Goal: Task Accomplishment & Management: Manage account settings

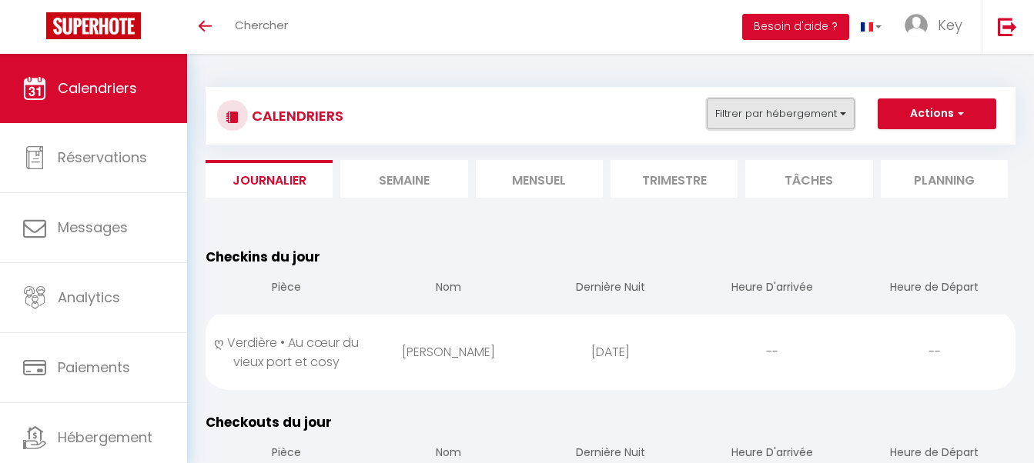
click at [739, 112] on button "Filtrer par hébergement" at bounding box center [781, 114] width 148 height 31
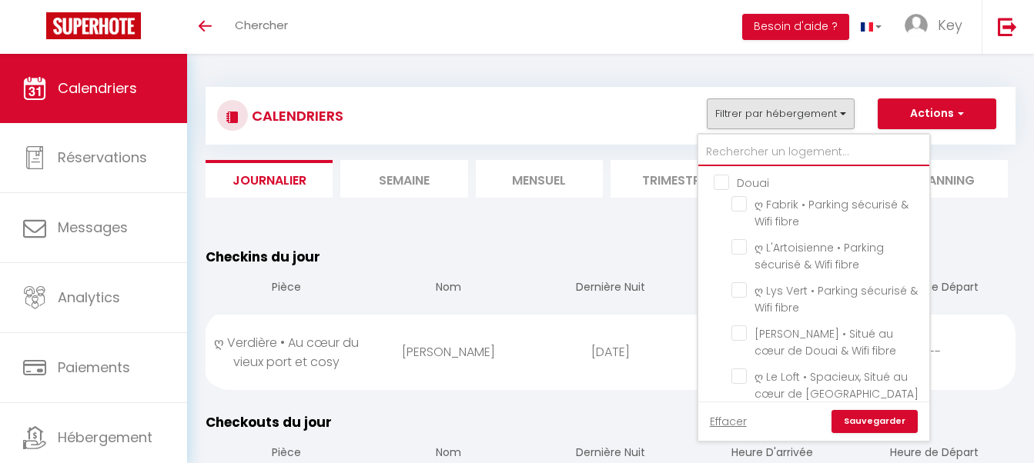
click at [742, 150] on input "text" at bounding box center [813, 153] width 231 height 28
type input "h"
checkbox input "false"
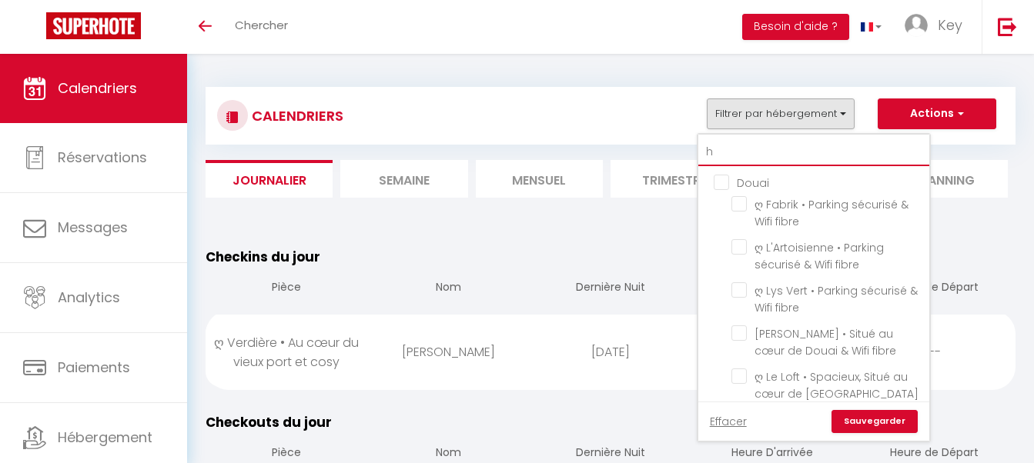
checkbox input "false"
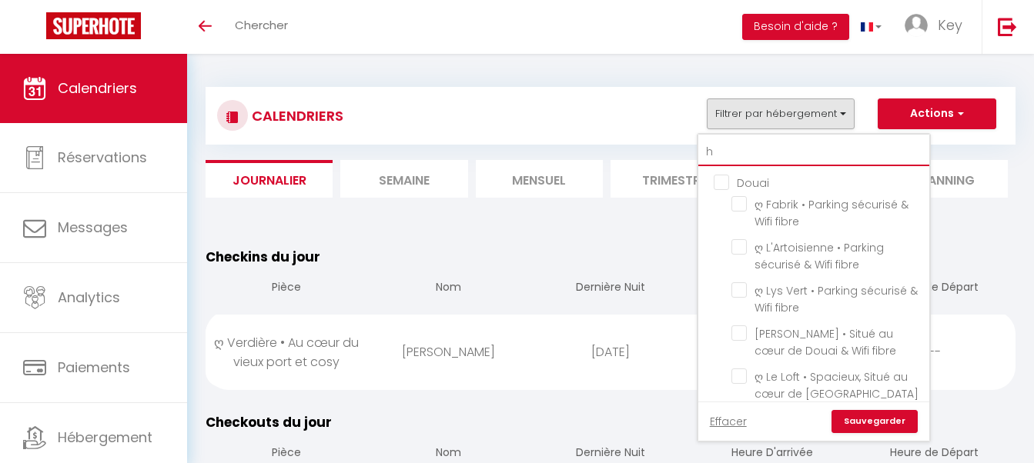
checkbox input "false"
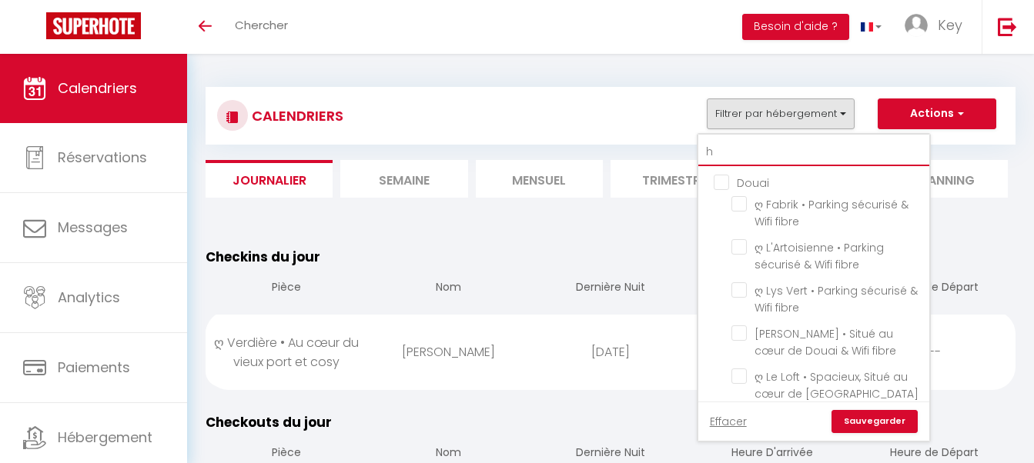
checkbox input "false"
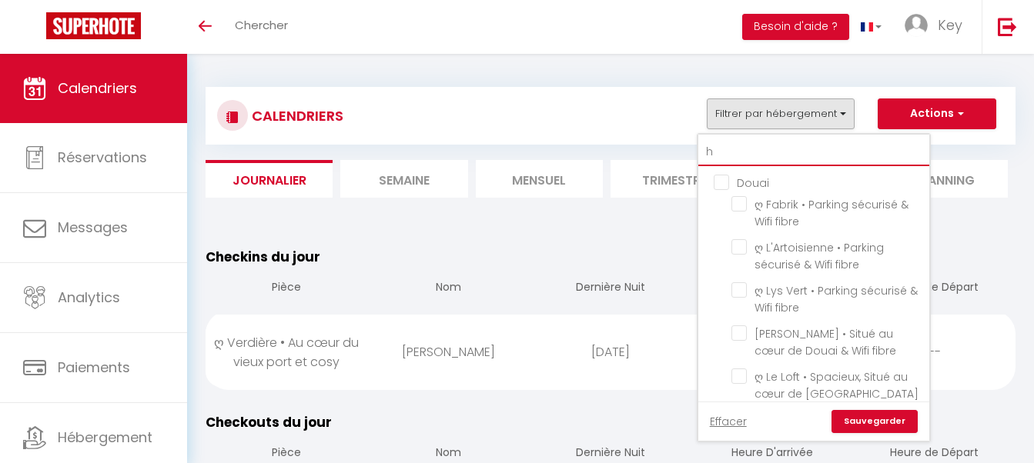
checkbox input "false"
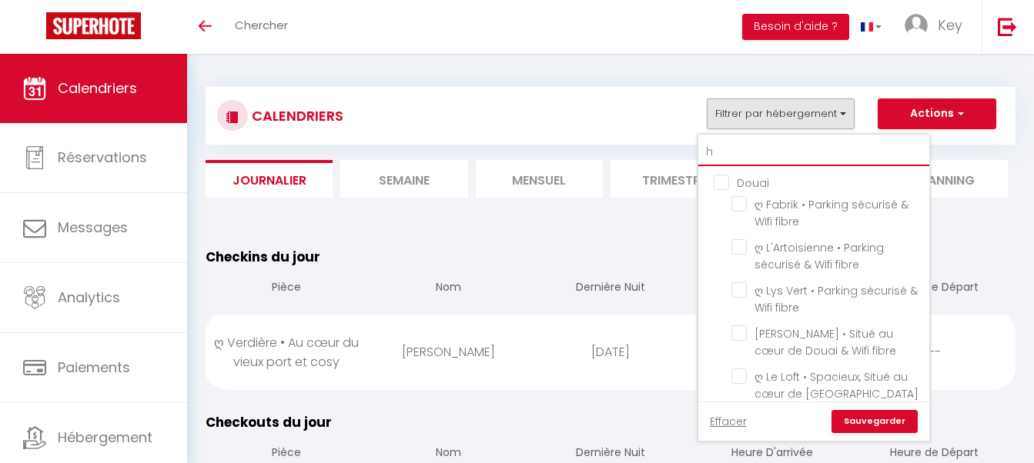
checkbox input "false"
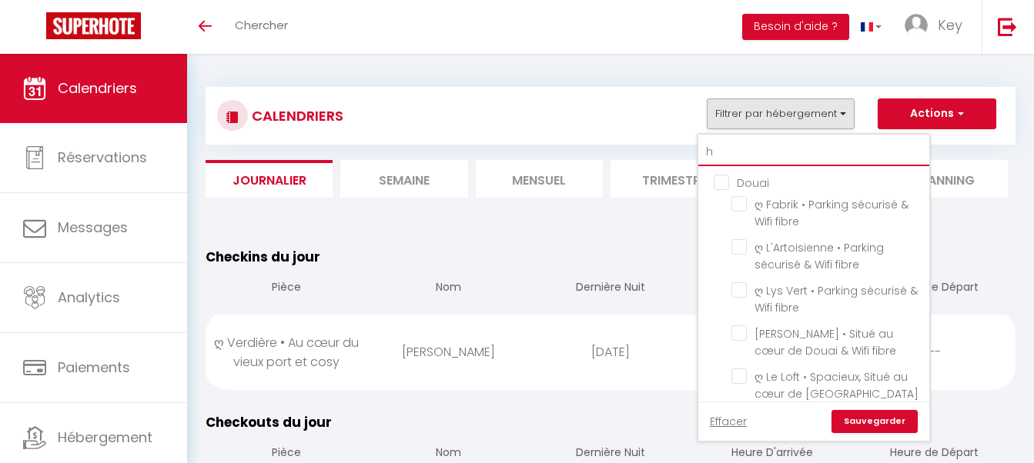
checkbox input "false"
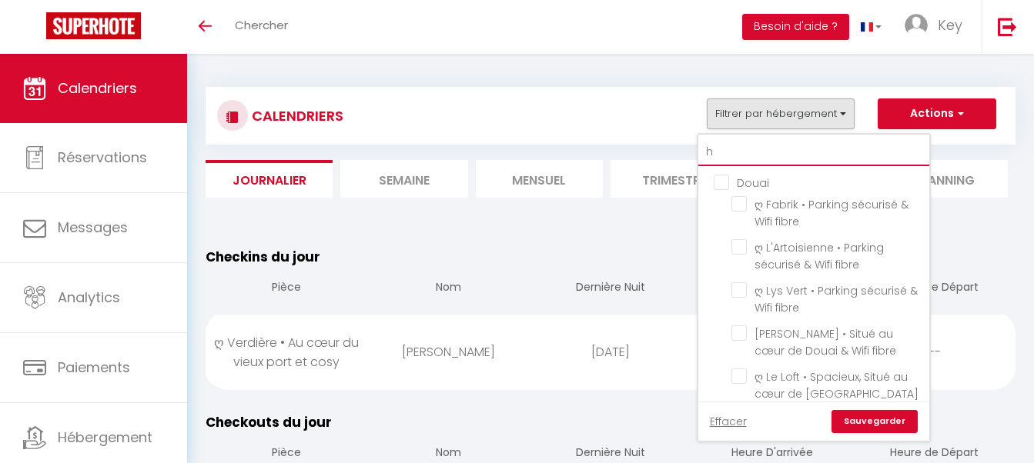
checkbox input "false"
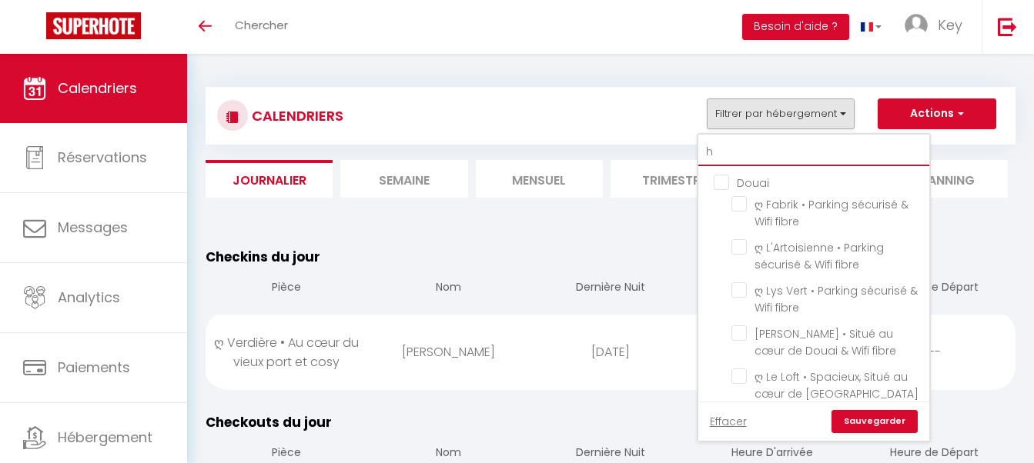
checkbox input "false"
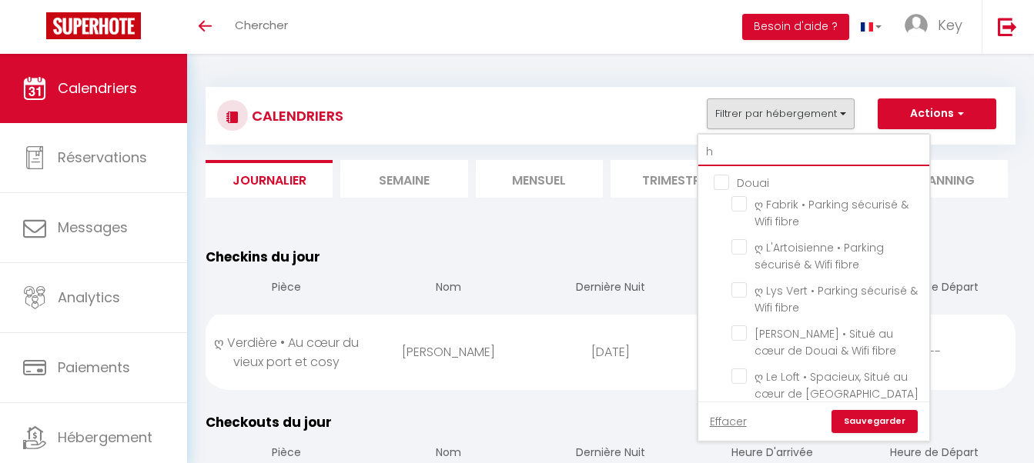
checkbox input "false"
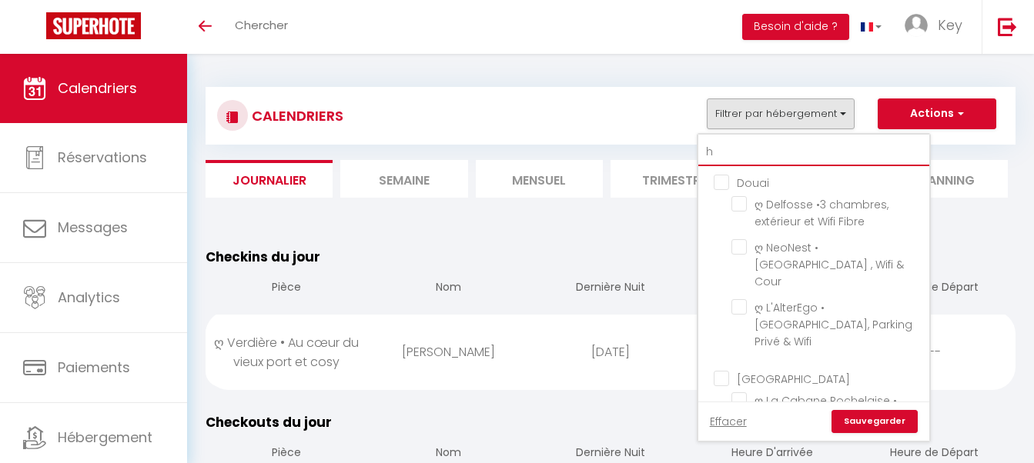
type input "hi"
checkbox input "false"
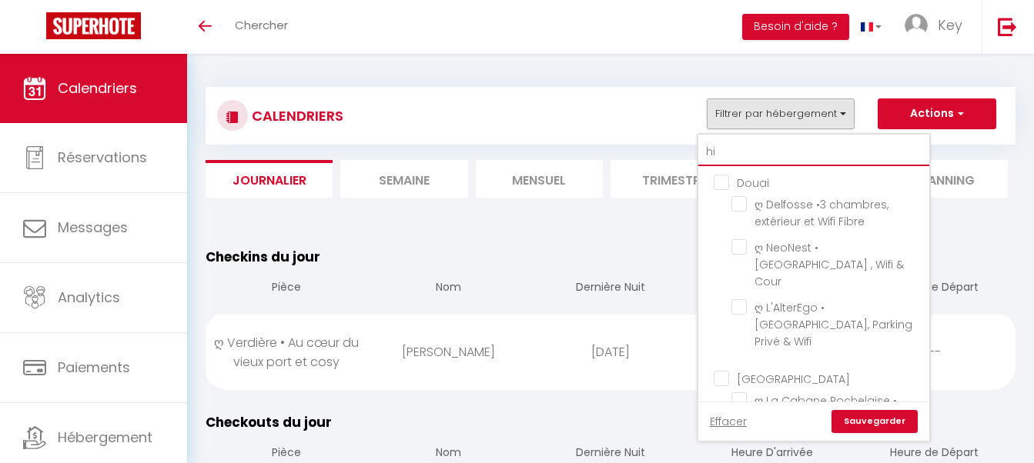
checkbox input "false"
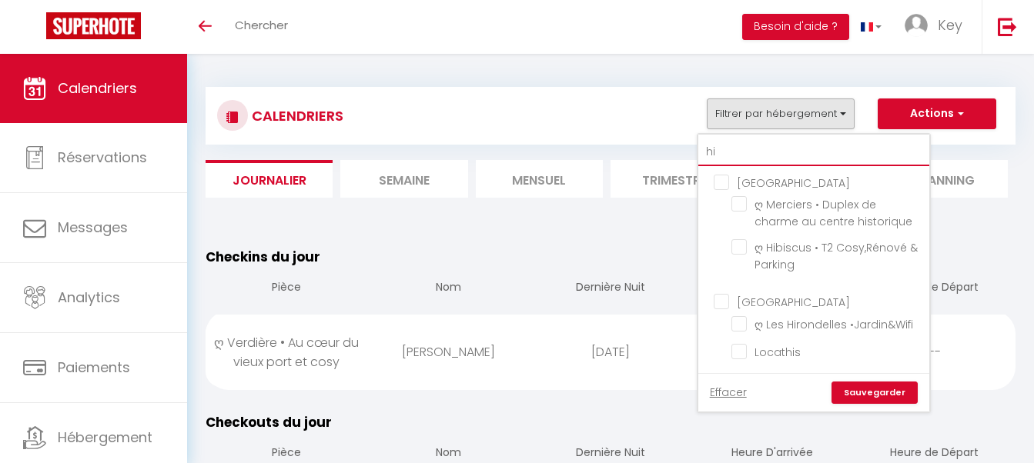
type input "hib"
checkbox input "false"
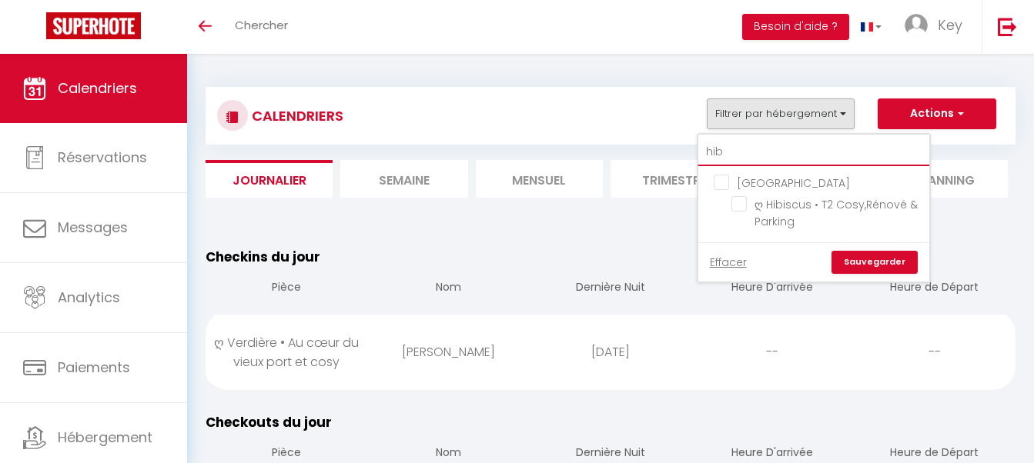
type input "hibi"
checkbox input "false"
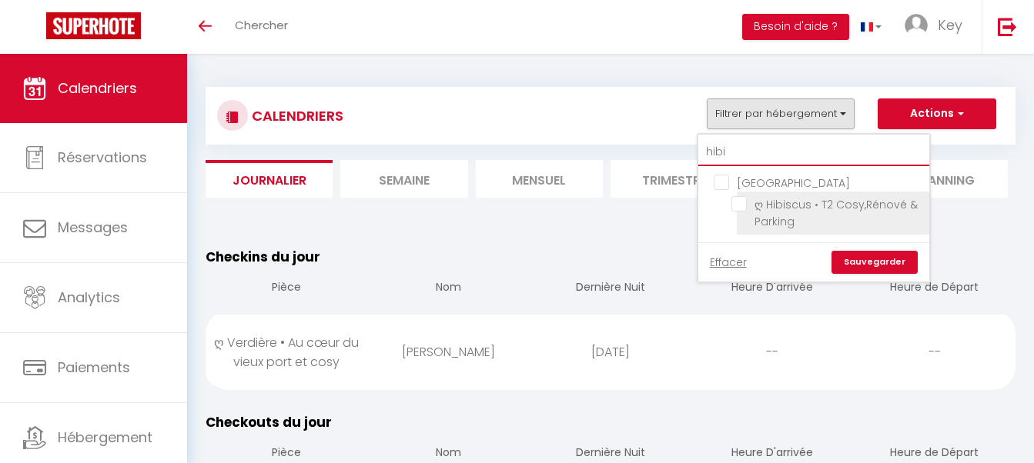
type input "hibi"
click at [744, 202] on input "ღ Hibiscus • T2 Cosy,Rénové & Parking" at bounding box center [827, 203] width 192 height 15
checkbox input "true"
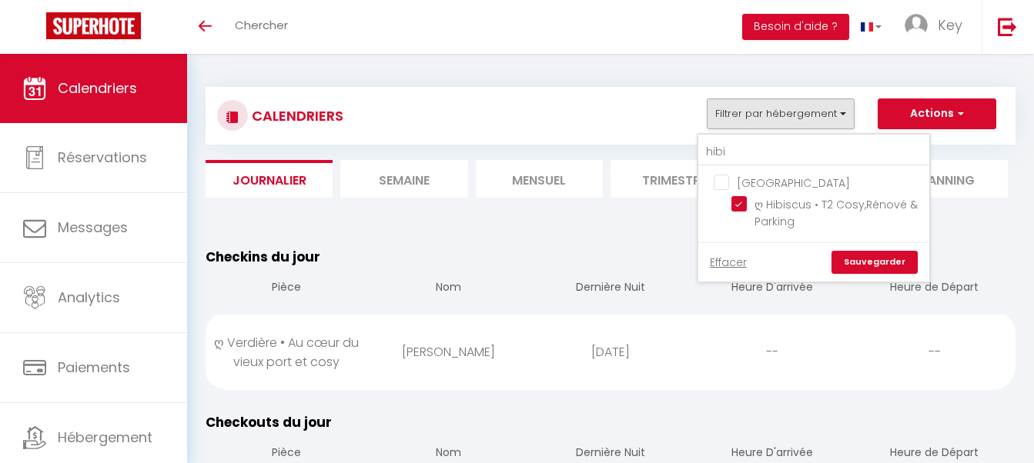
click at [852, 262] on link "Sauvegarder" at bounding box center [874, 262] width 86 height 23
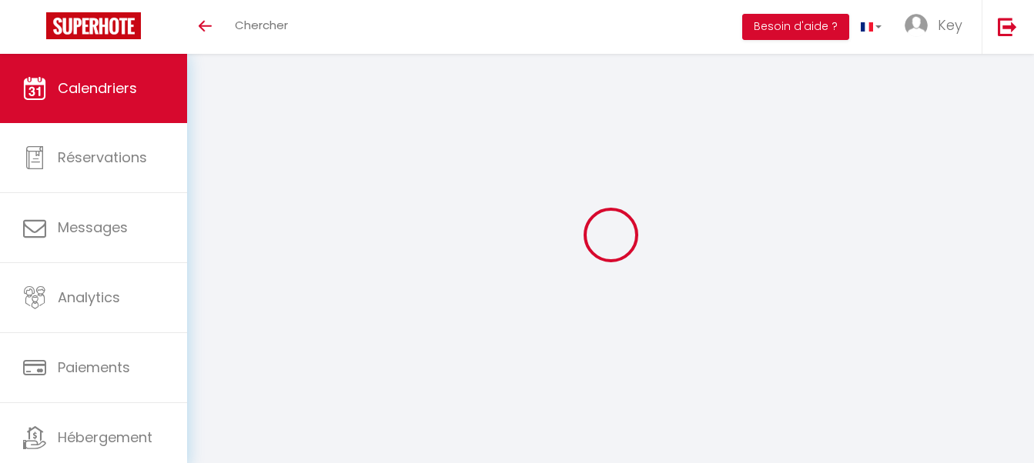
select select
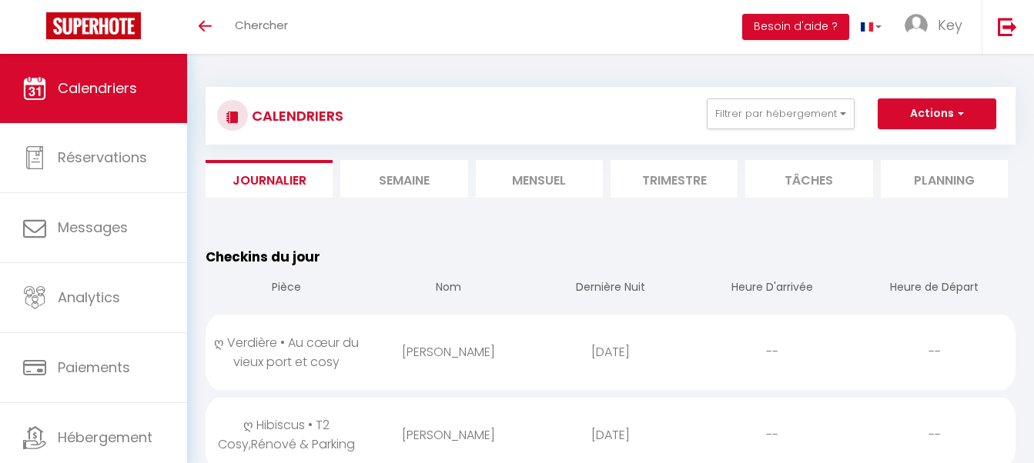
select select
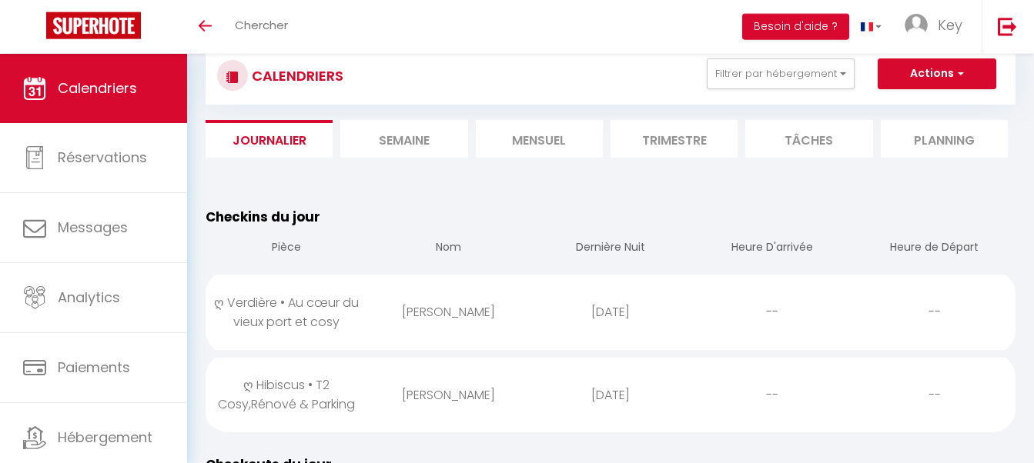
scroll to position [79, 0]
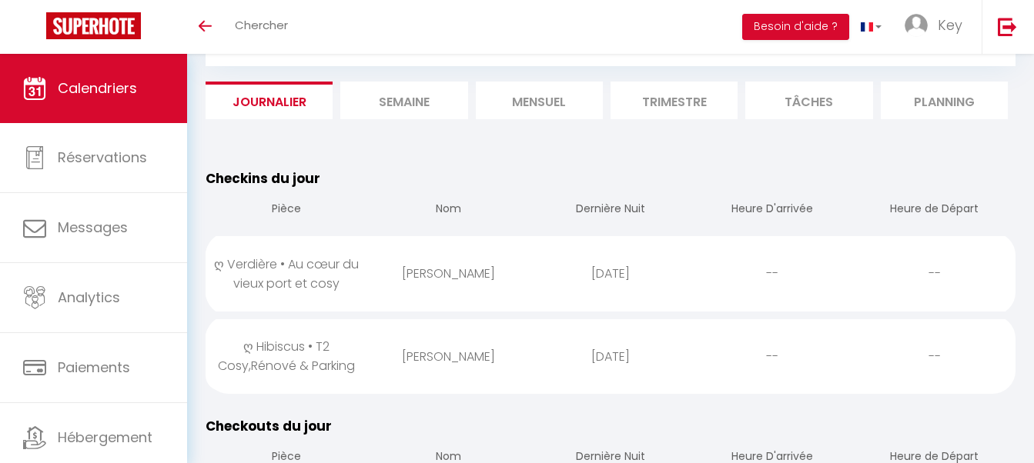
click at [490, 363] on div "Steve Pawson" at bounding box center [448, 357] width 162 height 50
select select "0"
select select "1"
select select
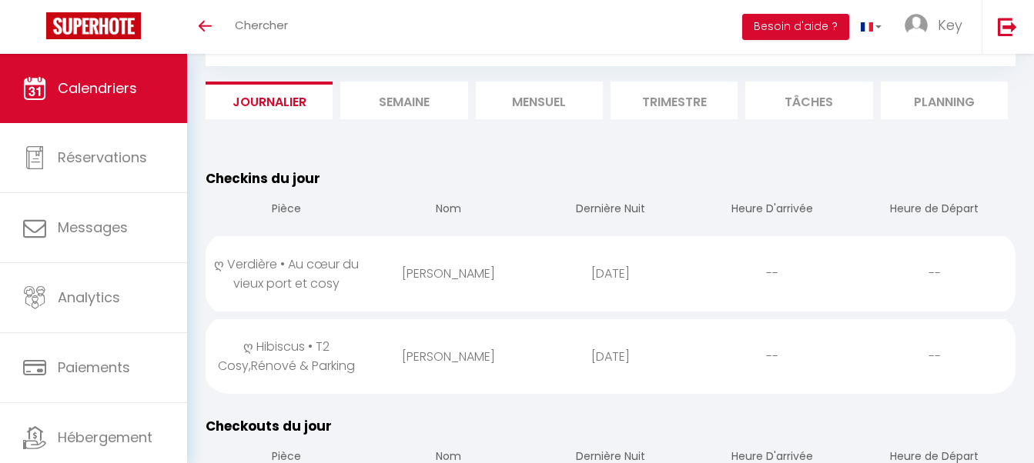
select select
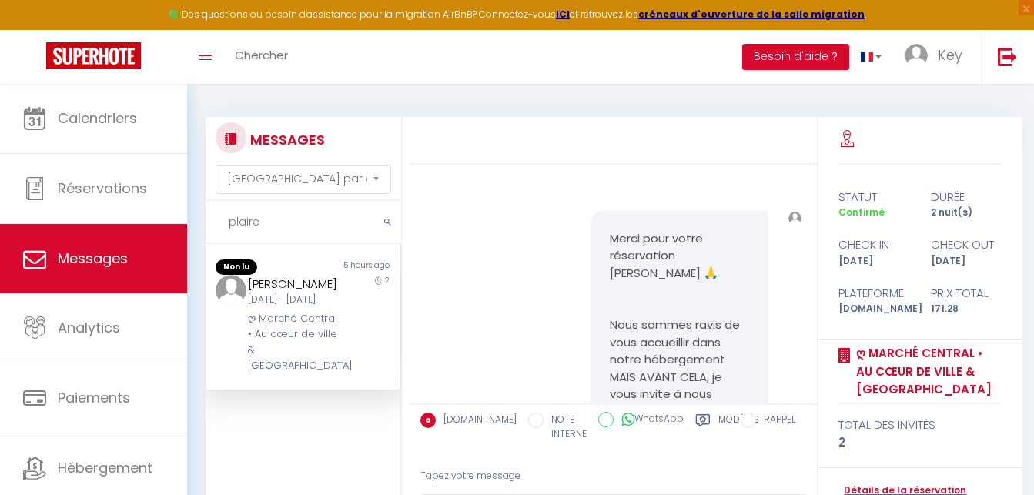
select select "message"
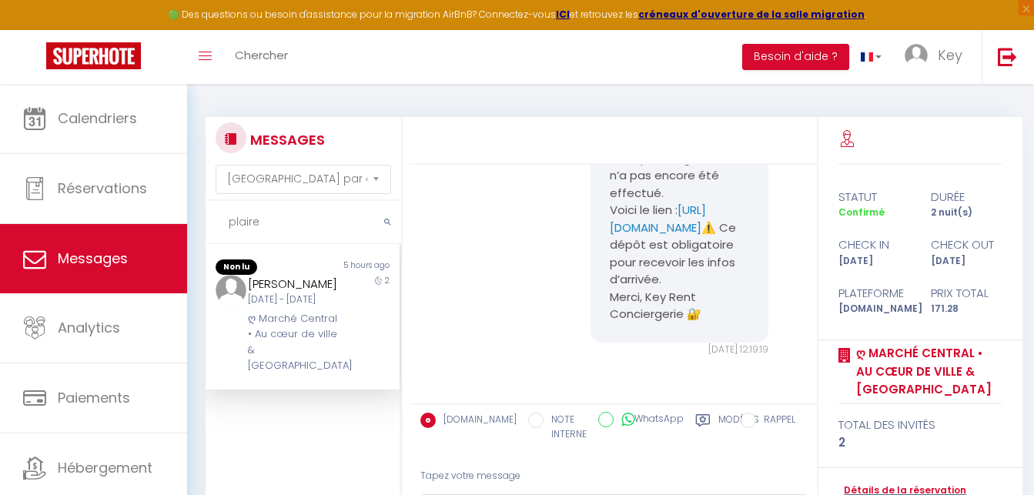
click at [321, 347] on div "ღ Marché Central • Au cœur de ville & [GEOGRAPHIC_DATA]" at bounding box center [294, 342] width 93 height 63
